Goal: Task Accomplishment & Management: Manage account settings

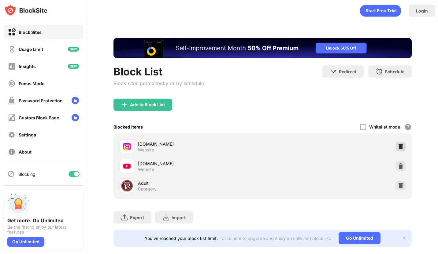
click at [398, 144] on img at bounding box center [400, 147] width 6 height 6
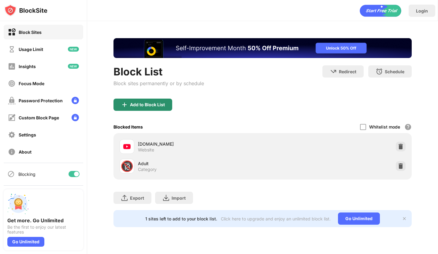
click at [140, 109] on div "Add to Block List" at bounding box center [142, 105] width 59 height 12
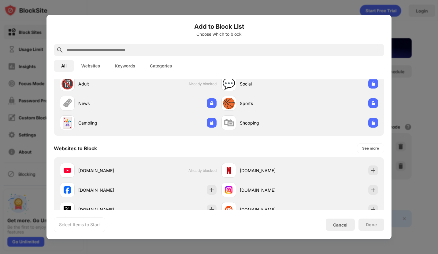
scroll to position [30, 0]
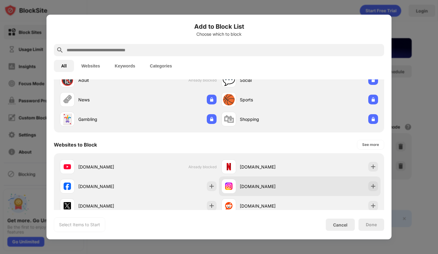
click at [241, 179] on div "[DOMAIN_NAME]" at bounding box center [260, 186] width 78 height 15
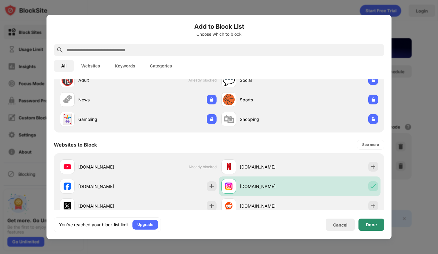
click at [374, 226] on div "Done" at bounding box center [370, 224] width 11 height 5
